Goal: Find specific page/section: Find specific page/section

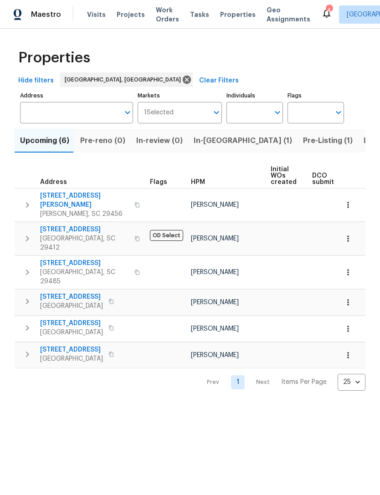
click at [363, 137] on span "Listed (6)" at bounding box center [380, 140] width 35 height 13
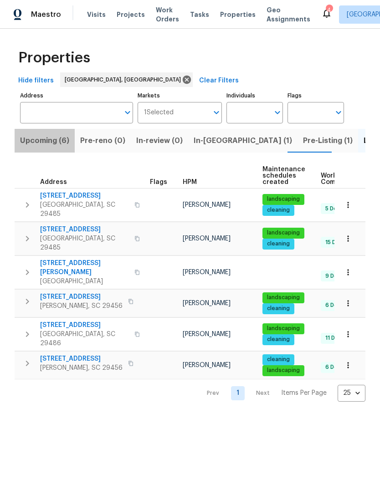
click at [49, 141] on span "Upcoming (6)" at bounding box center [44, 140] width 49 height 13
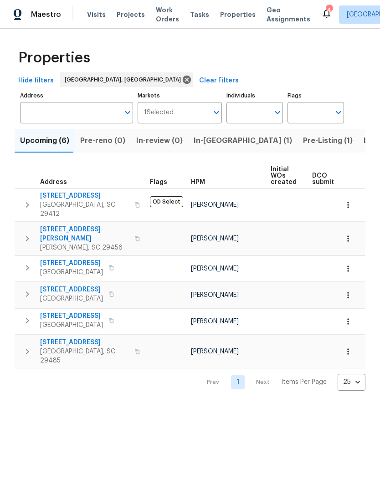
click at [87, 197] on span "773 Harbor View Rd" at bounding box center [84, 195] width 89 height 9
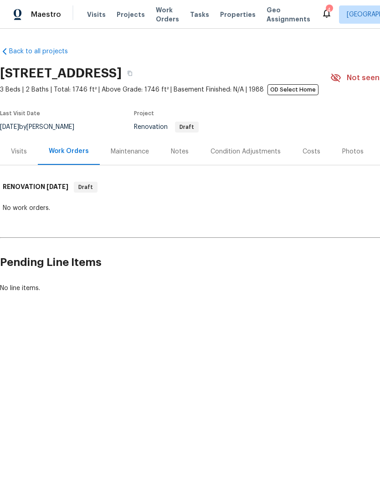
click at [254, 148] on div "Condition Adjustments" at bounding box center [245, 151] width 70 height 9
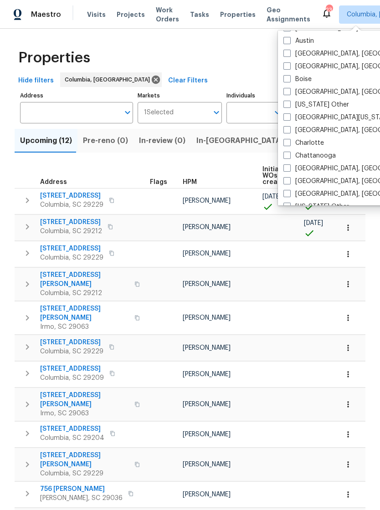
scroll to position [103, 0]
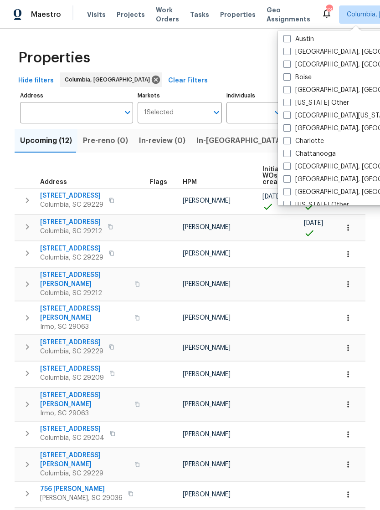
click at [290, 127] on label "[GEOGRAPHIC_DATA], [GEOGRAPHIC_DATA]" at bounding box center [353, 128] width 141 height 9
click at [289, 127] on input "[GEOGRAPHIC_DATA], [GEOGRAPHIC_DATA]" at bounding box center [286, 127] width 6 height 6
checkbox input "true"
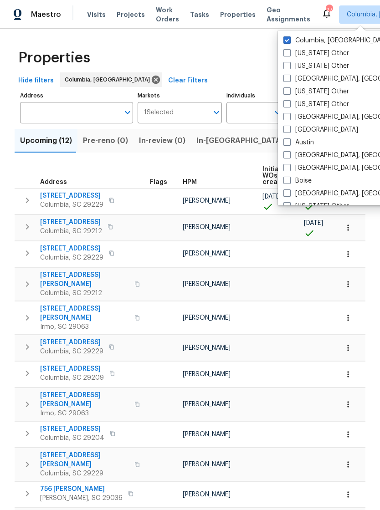
click at [290, 39] on span at bounding box center [286, 39] width 7 height 7
click at [289, 39] on input "Columbia, SC" at bounding box center [286, 39] width 6 height 6
checkbox input "false"
click at [228, 12] on span "Properties" at bounding box center [238, 14] width 36 height 9
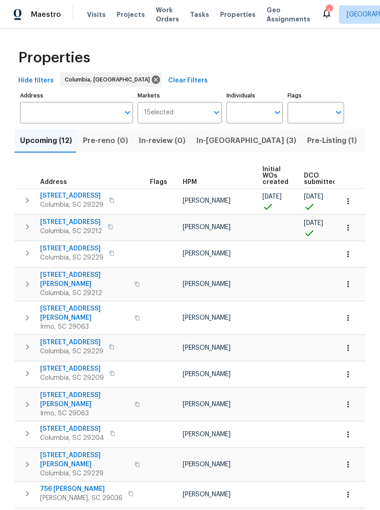
click at [94, 10] on span "Visits" at bounding box center [96, 14] width 19 height 9
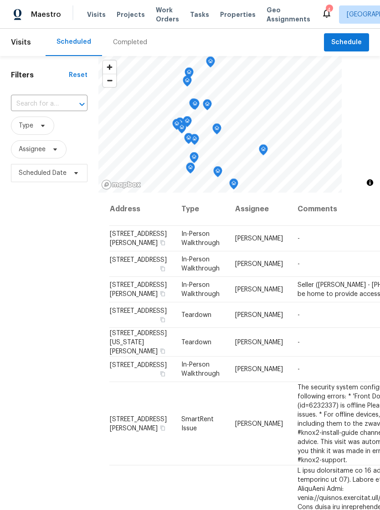
click at [227, 16] on span "Properties" at bounding box center [238, 14] width 36 height 9
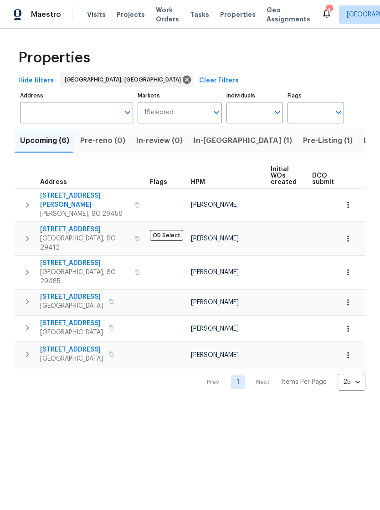
click at [303, 135] on span "Pre-Listing (1)" at bounding box center [328, 140] width 50 height 13
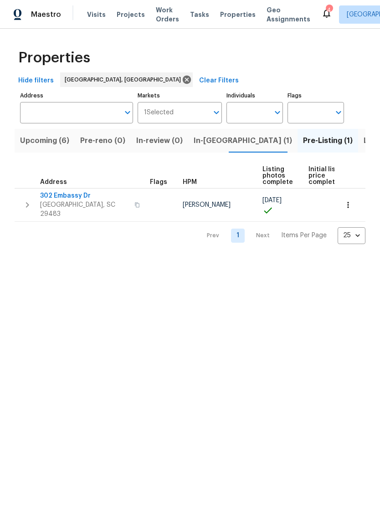
click at [202, 144] on span "In-reno (1)" at bounding box center [242, 140] width 98 height 13
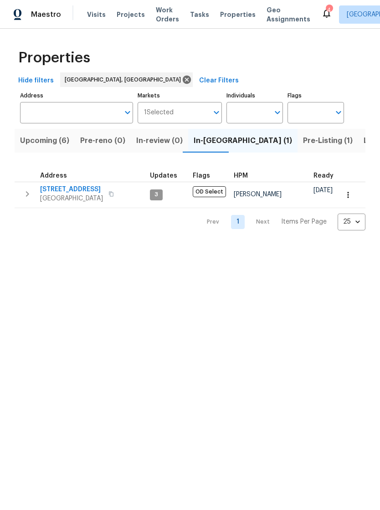
click at [363, 140] on span "Listed (6)" at bounding box center [380, 140] width 35 height 13
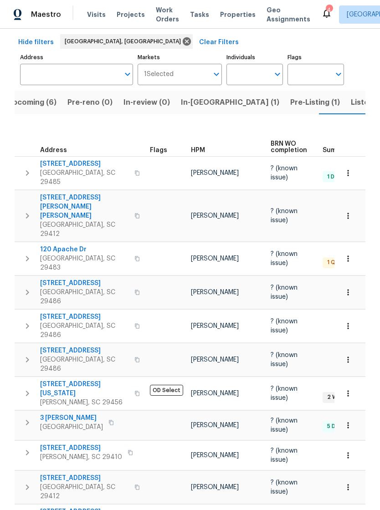
scroll to position [38, 0]
click at [76, 279] on span "307 Sedona Dr" at bounding box center [84, 283] width 89 height 9
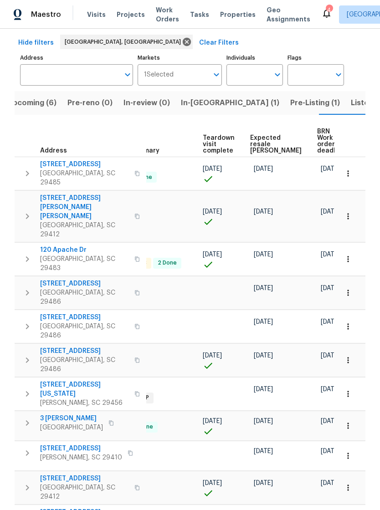
scroll to position [0, 0]
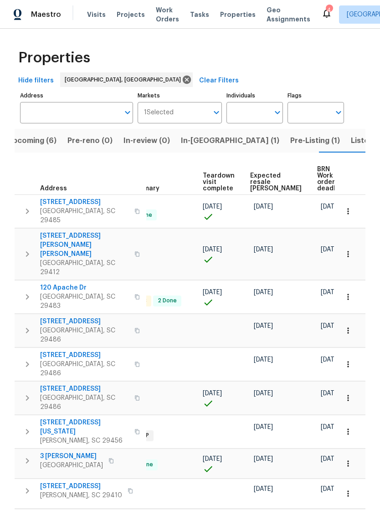
click at [94, 11] on span "Visits" at bounding box center [96, 14] width 19 height 9
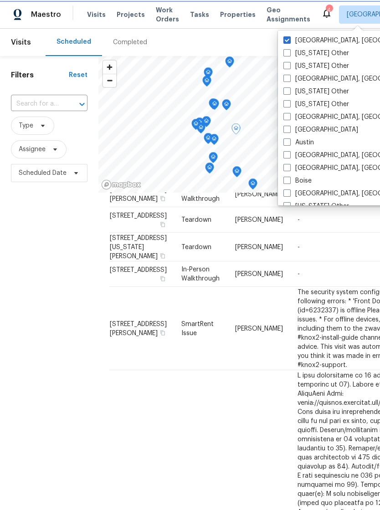
scroll to position [95, 0]
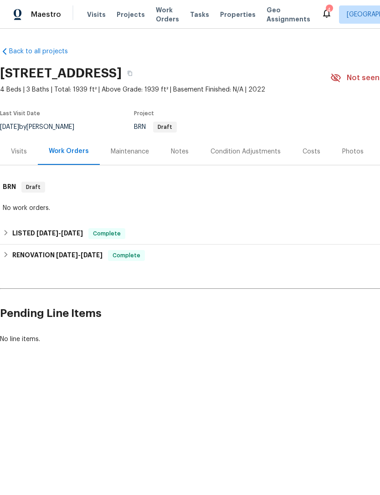
click at [25, 150] on div "Visits" at bounding box center [19, 151] width 16 height 9
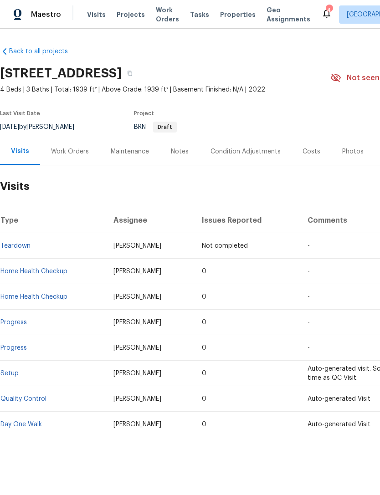
click at [29, 243] on link "Teardown" at bounding box center [15, 246] width 30 height 6
